Goal: Task Accomplishment & Management: Use online tool/utility

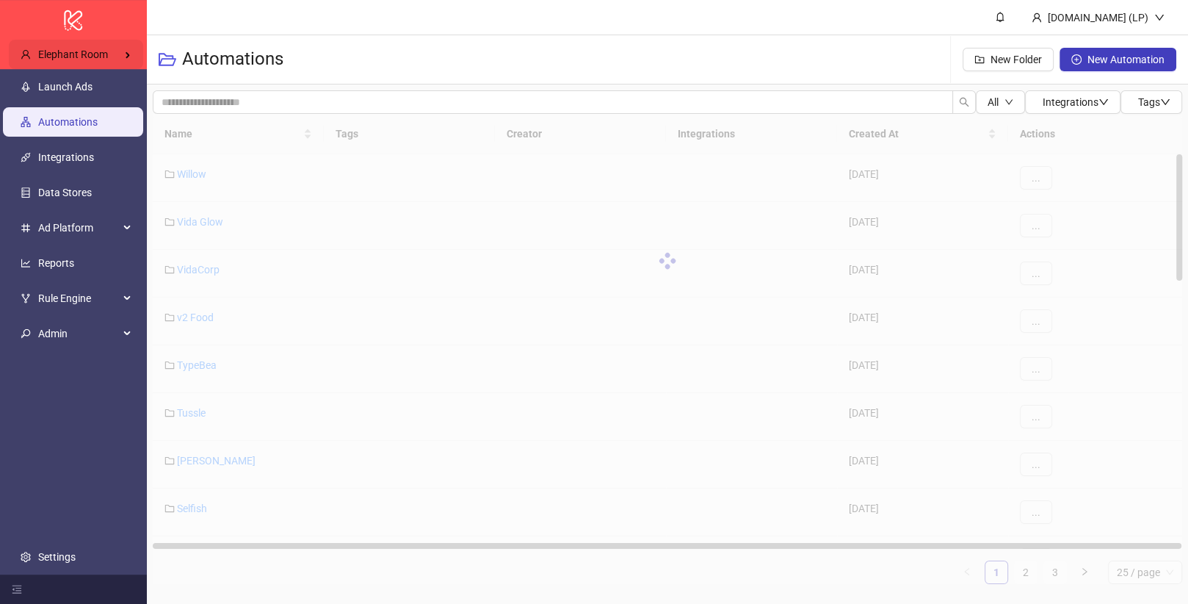
click at [92, 40] on div "Elephant Room" at bounding box center [76, 54] width 134 height 29
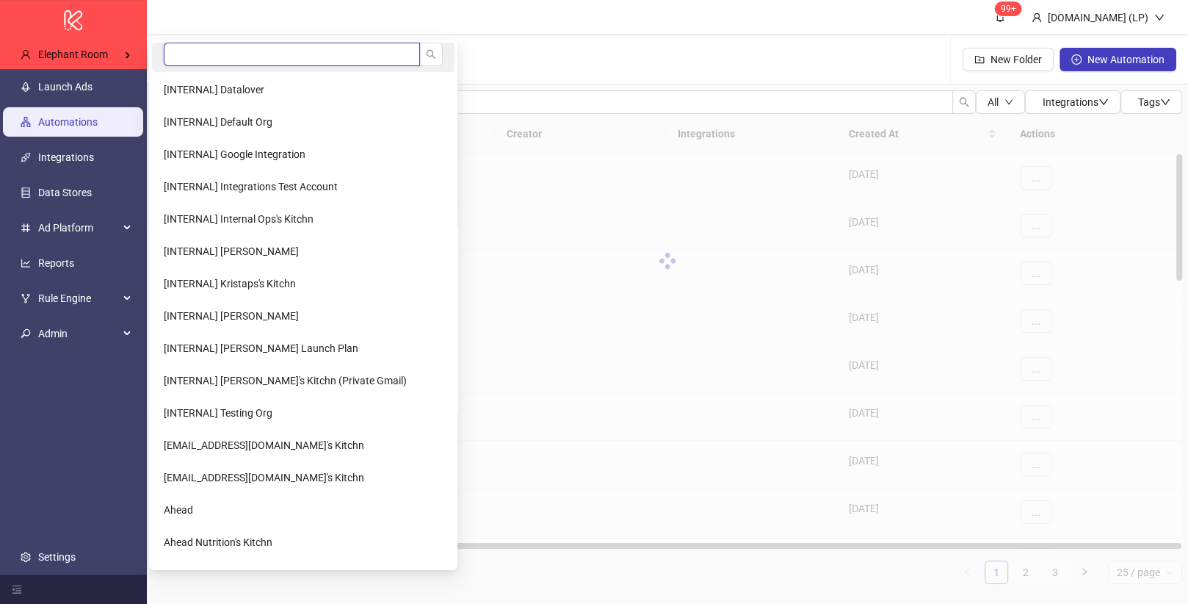
click at [225, 60] on input "search" at bounding box center [292, 54] width 256 height 23
type input "****"
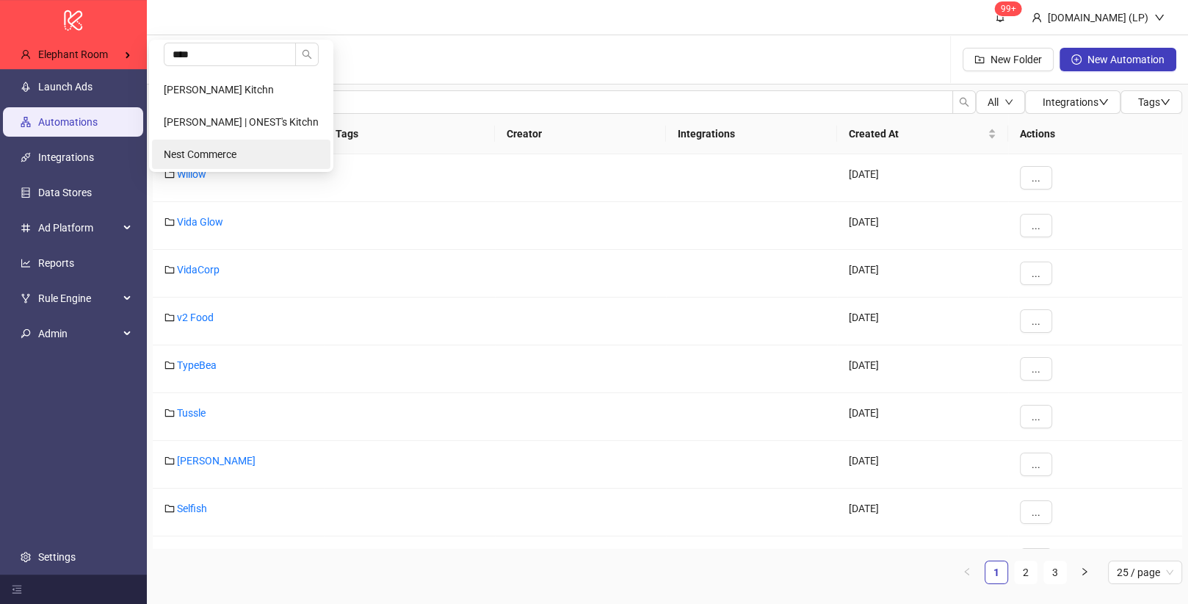
click at [188, 148] on span "Nest Commerce" at bounding box center [200, 154] width 73 height 12
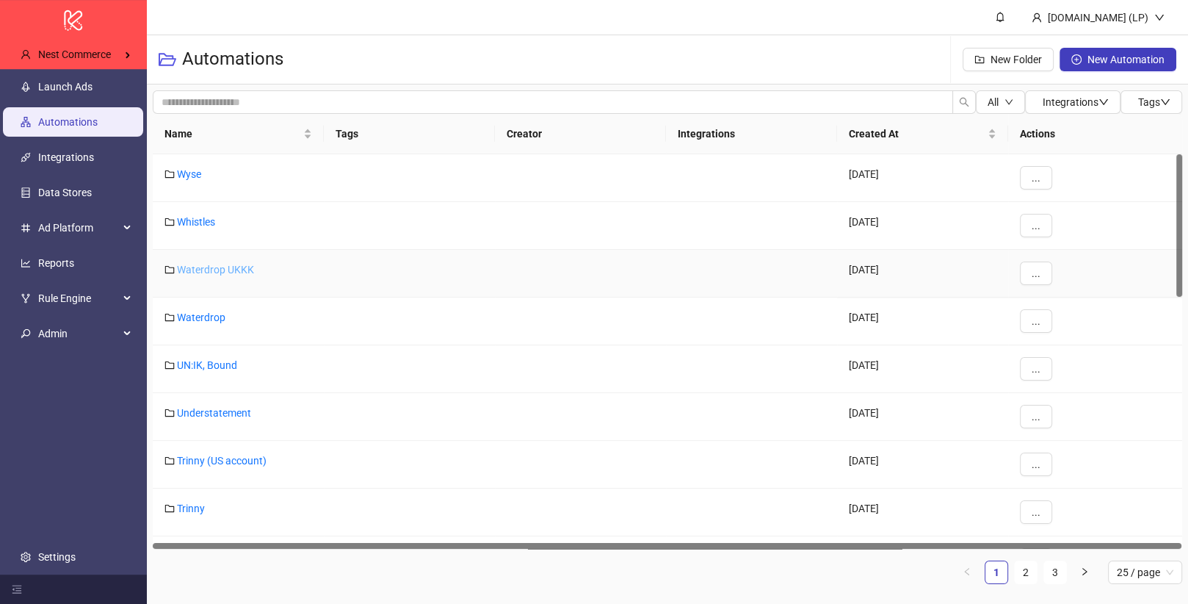
click at [209, 266] on link "Waterdrop UKKK" at bounding box center [215, 270] width 77 height 12
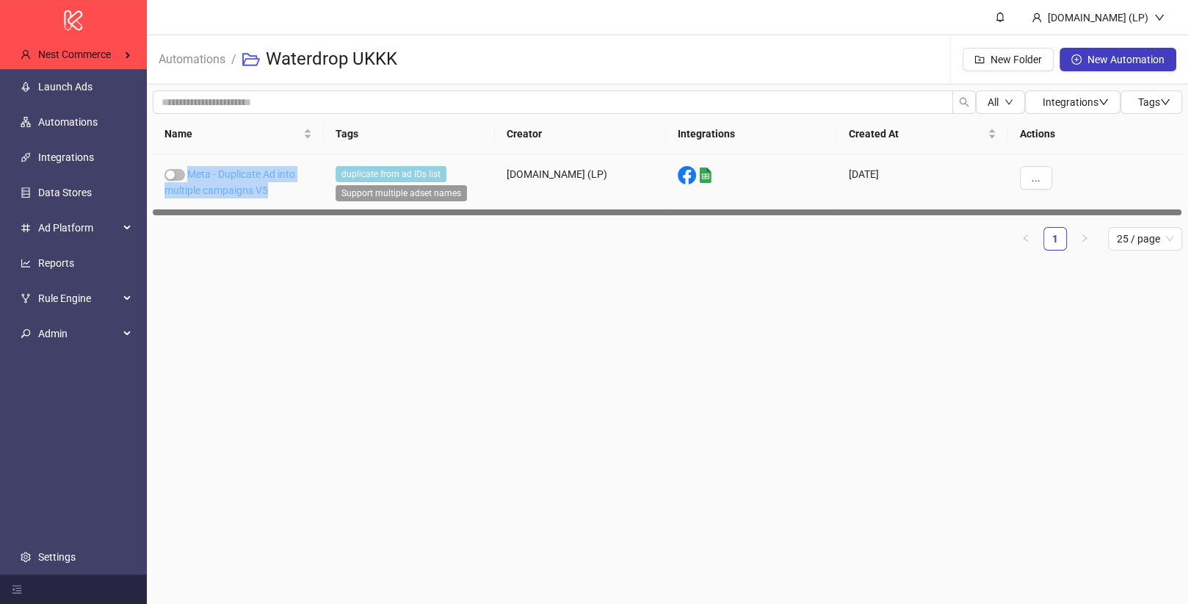
drag, startPoint x: 292, startPoint y: 193, endPoint x: 189, endPoint y: 175, distance: 104.4
click at [189, 175] on div "Meta - Duplicate Ad into multiple campaigns V5" at bounding box center [238, 185] width 171 height 62
copy link "Meta - Duplicate Ad into multiple campaigns V5"
click at [227, 189] on link "Meta - Duplicate Ad into multiple campaigns V5" at bounding box center [229, 182] width 131 height 28
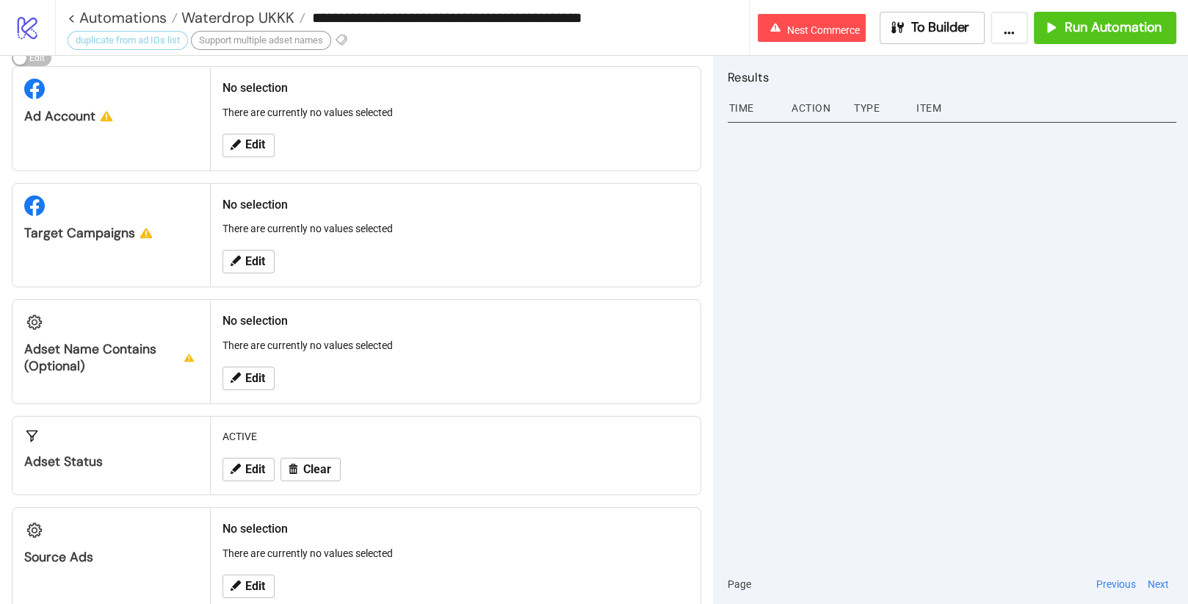
scroll to position [72, 0]
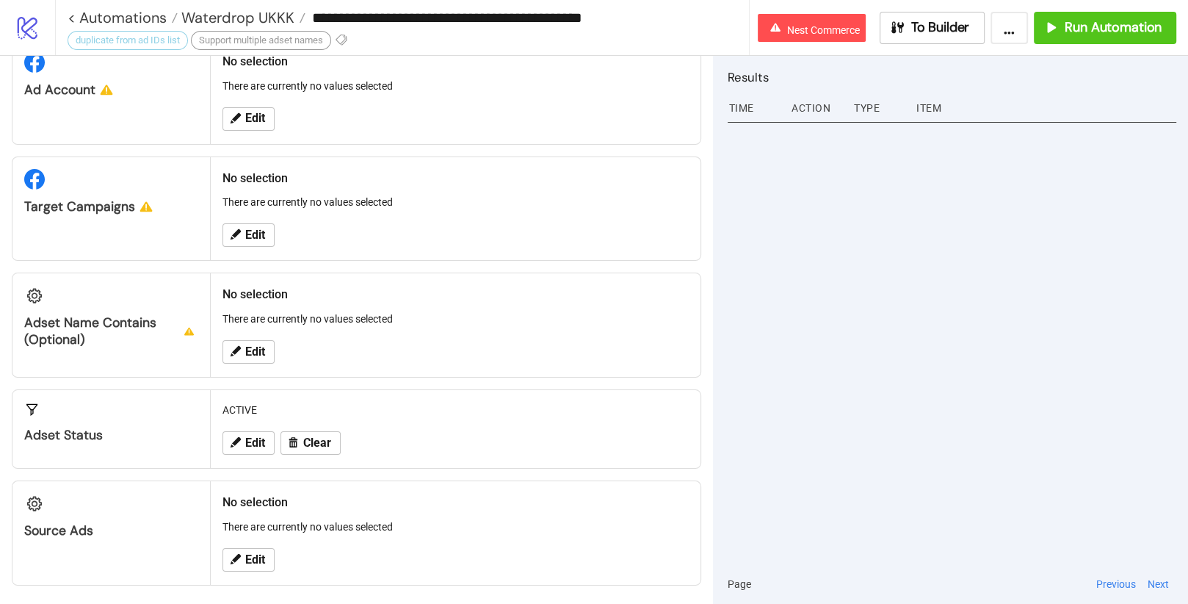
click at [82, 324] on div "Adset Name contains (optional)" at bounding box center [111, 331] width 174 height 34
click at [57, 318] on div "Adset Name contains (optional)" at bounding box center [111, 331] width 174 height 34
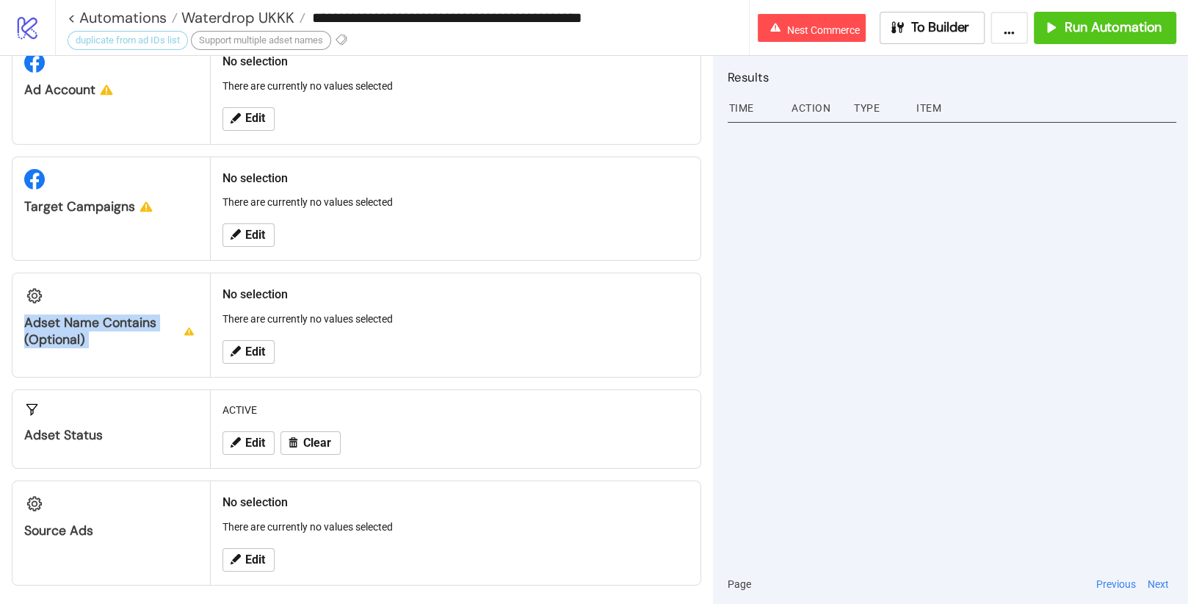
click at [57, 318] on div "Adset Name contains (optional)" at bounding box center [111, 331] width 174 height 34
copy div "Adset Name contains (optional)"
